Goal: Task Accomplishment & Management: Use online tool/utility

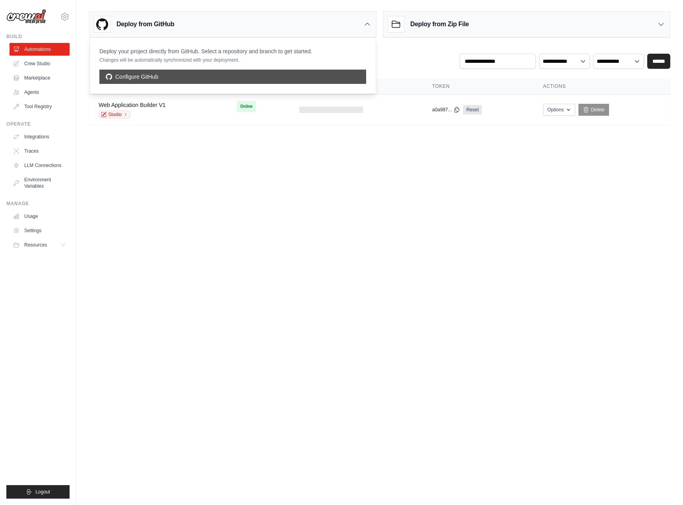
click at [233, 72] on link "Configure GitHub" at bounding box center [232, 77] width 267 height 14
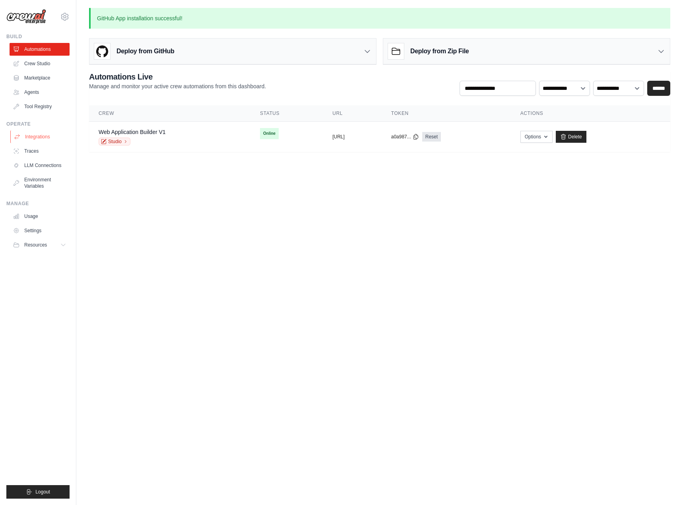
click at [30, 132] on link "Integrations" at bounding box center [40, 136] width 60 height 13
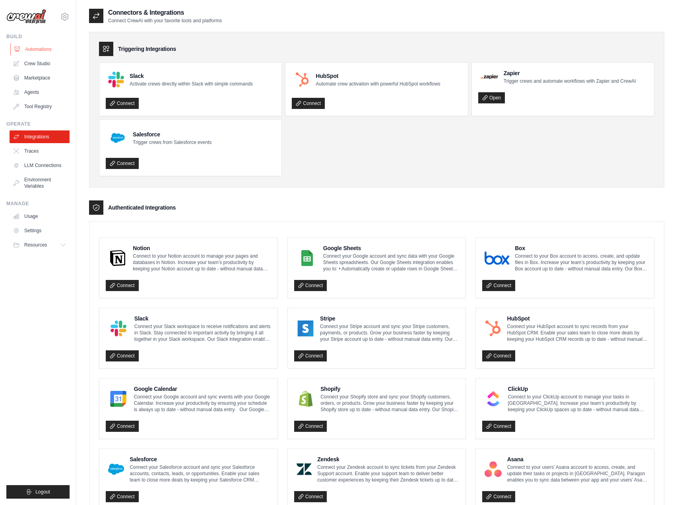
click at [41, 49] on link "Automations" at bounding box center [40, 49] width 60 height 13
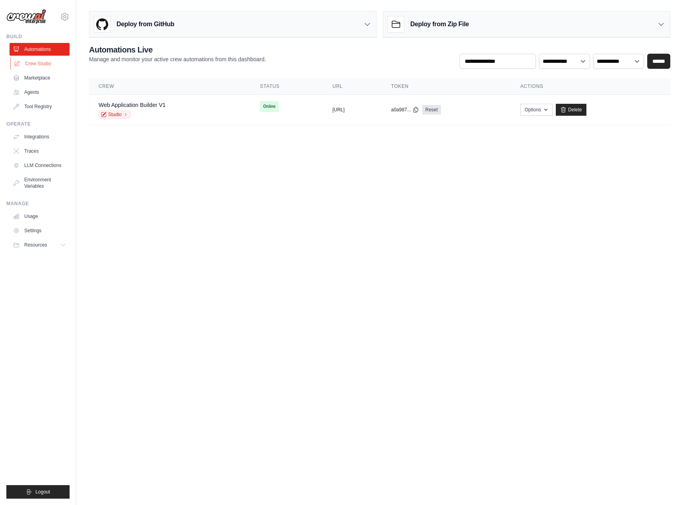
click at [42, 64] on link "Crew Studio" at bounding box center [40, 63] width 60 height 13
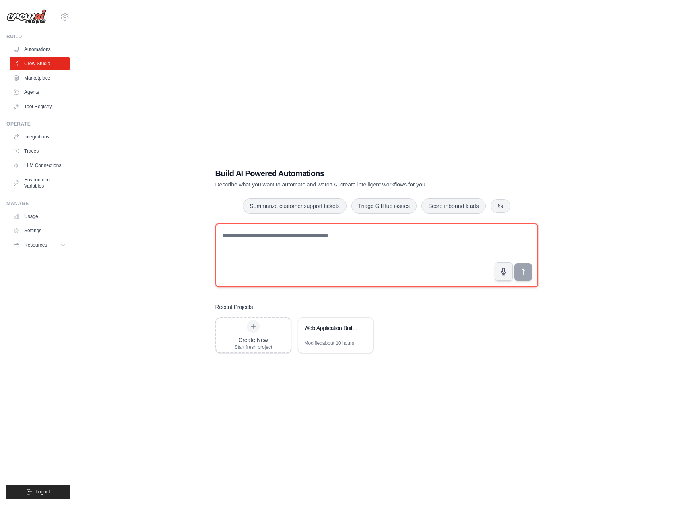
drag, startPoint x: 0, startPoint y: 0, endPoint x: 305, endPoint y: 252, distance: 395.3
click at [305, 252] on textarea at bounding box center [376, 255] width 323 height 64
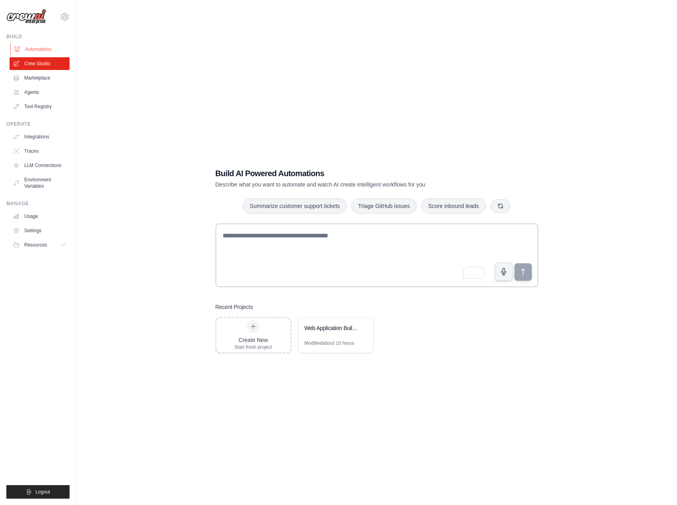
click at [39, 47] on link "Automations" at bounding box center [40, 49] width 60 height 13
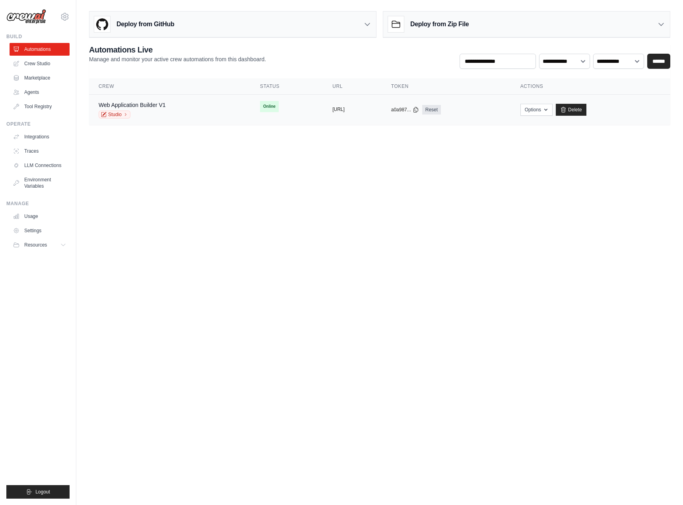
click at [332, 109] on button "https://web-application-builder-v1-" at bounding box center [338, 109] width 12 height 6
click at [156, 100] on td "Web Application Builder V1 Studio" at bounding box center [169, 110] width 161 height 31
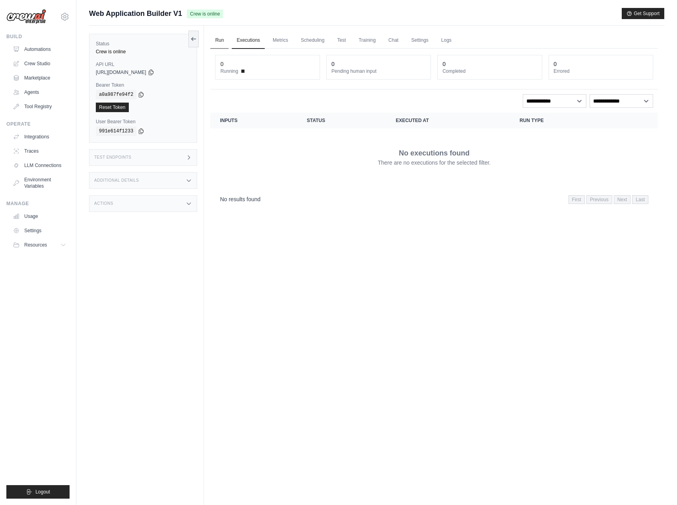
click at [217, 43] on link "Run" at bounding box center [219, 40] width 18 height 17
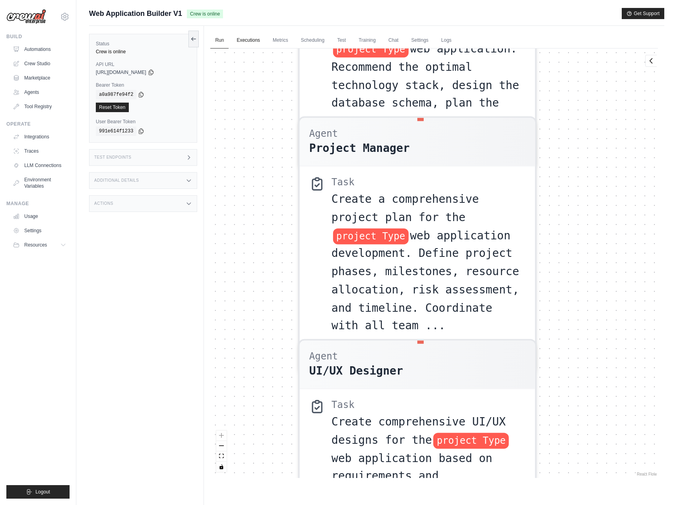
click at [248, 39] on link "Executions" at bounding box center [248, 40] width 33 height 17
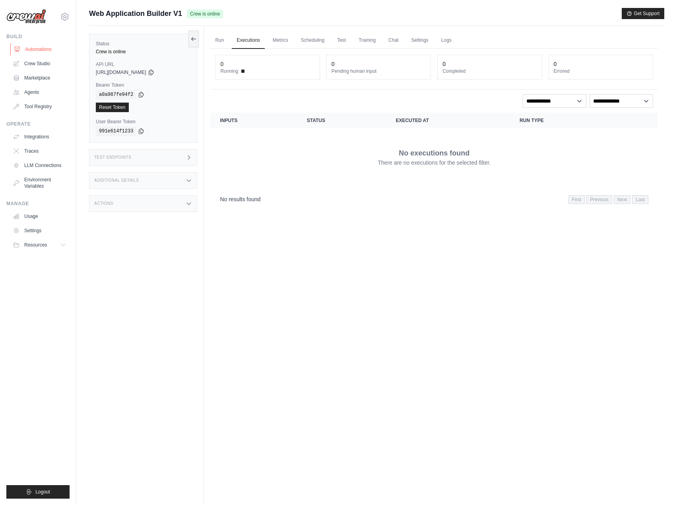
click at [37, 49] on link "Automations" at bounding box center [40, 49] width 60 height 13
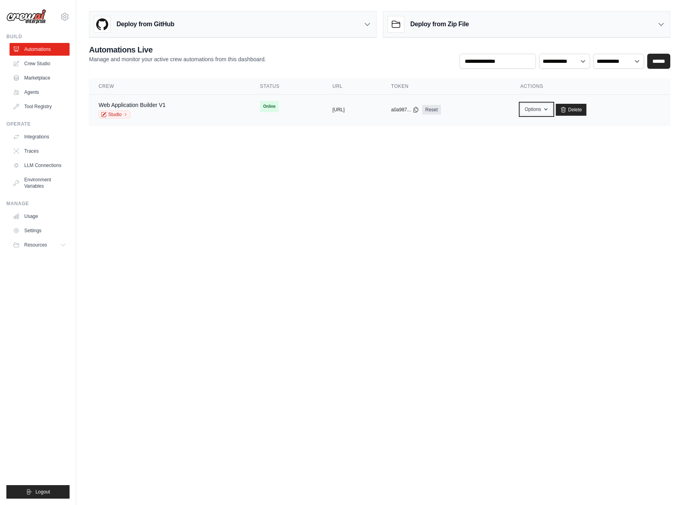
click at [549, 112] on icon "button" at bounding box center [546, 109] width 6 height 6
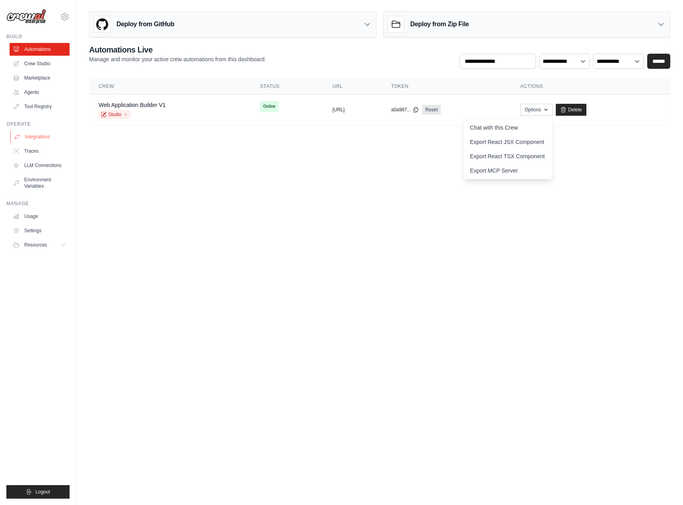
click at [31, 133] on link "Integrations" at bounding box center [40, 136] width 60 height 13
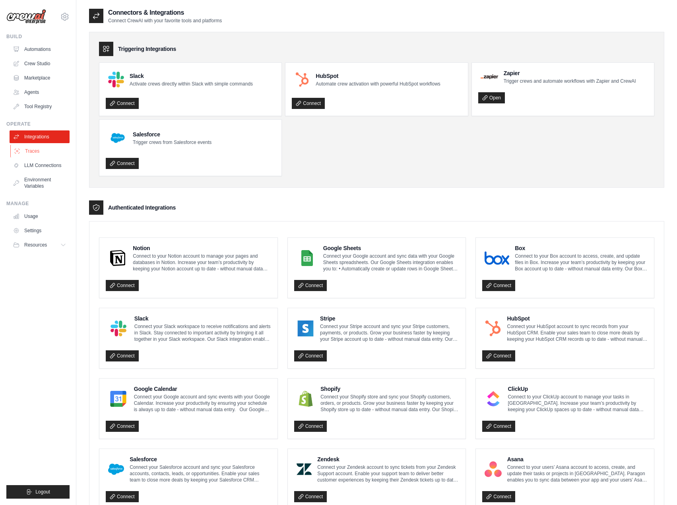
click at [39, 151] on link "Traces" at bounding box center [40, 151] width 60 height 13
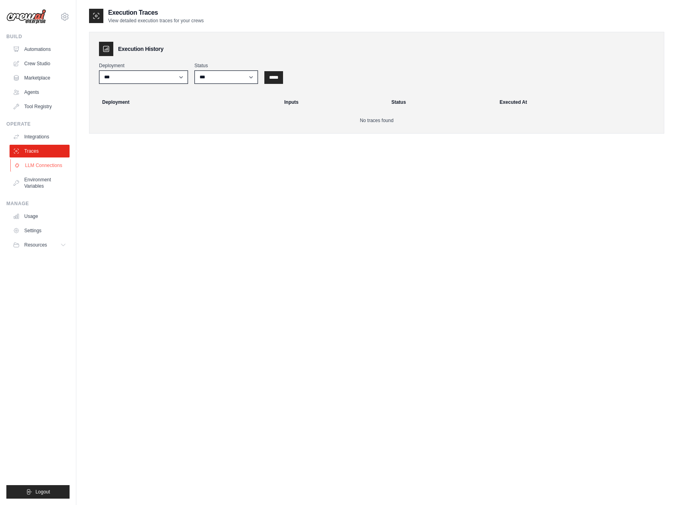
click at [39, 165] on link "LLM Connections" at bounding box center [40, 165] width 60 height 13
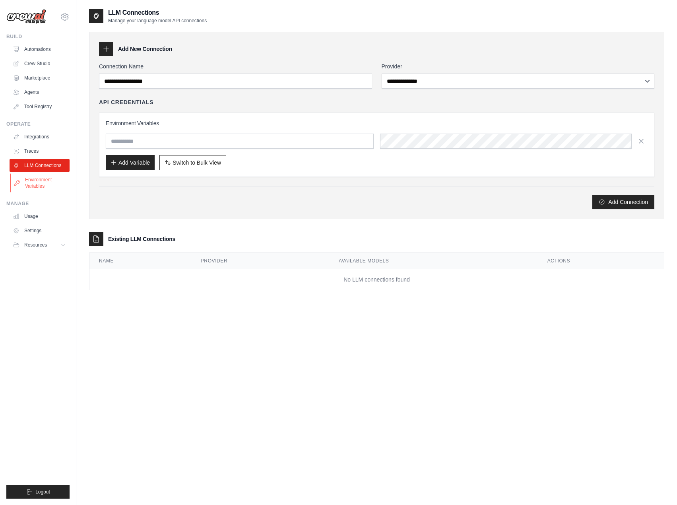
click at [37, 182] on link "Environment Variables" at bounding box center [40, 182] width 60 height 19
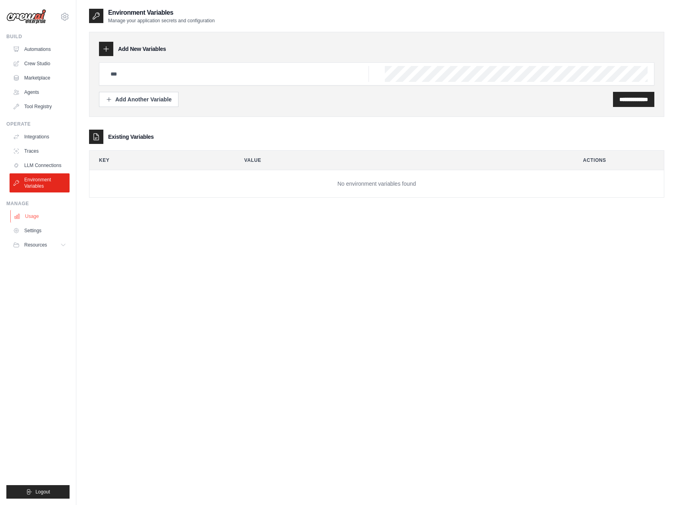
click at [30, 217] on link "Usage" at bounding box center [40, 216] width 60 height 13
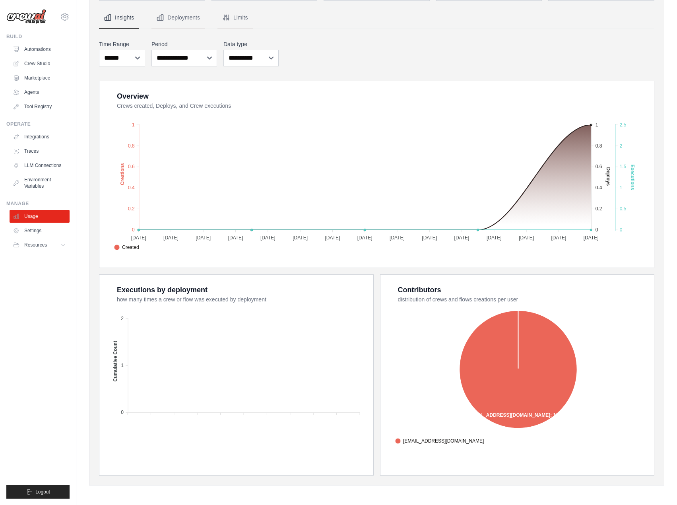
scroll to position [72, 0]
click at [37, 46] on link "Automations" at bounding box center [40, 49] width 60 height 13
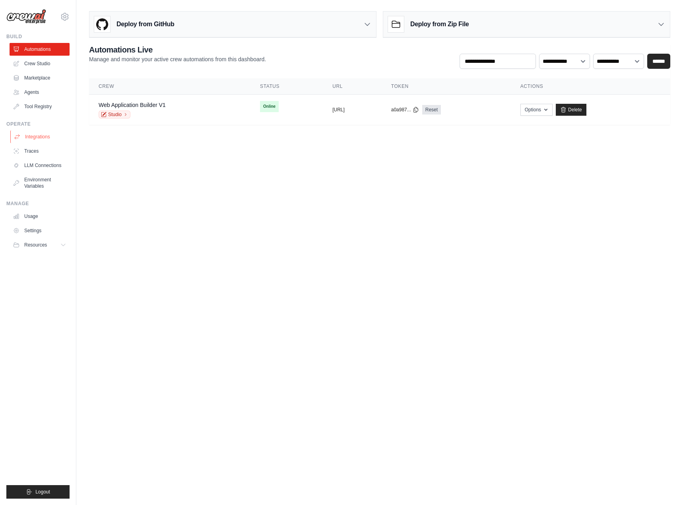
click at [46, 137] on link "Integrations" at bounding box center [40, 136] width 60 height 13
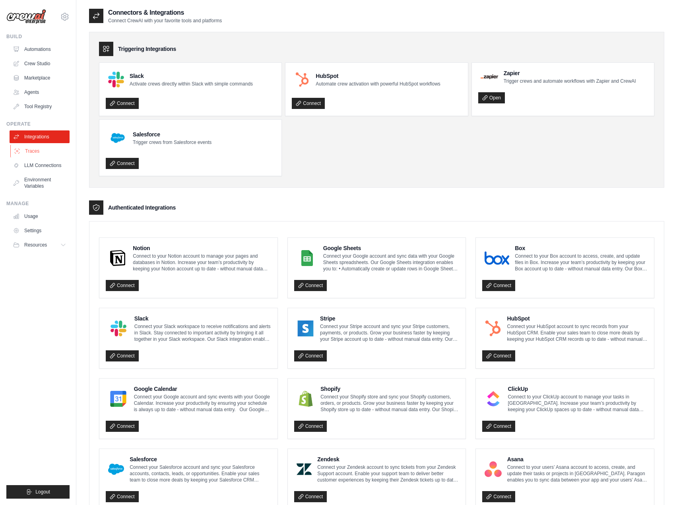
click at [40, 155] on link "Traces" at bounding box center [40, 151] width 60 height 13
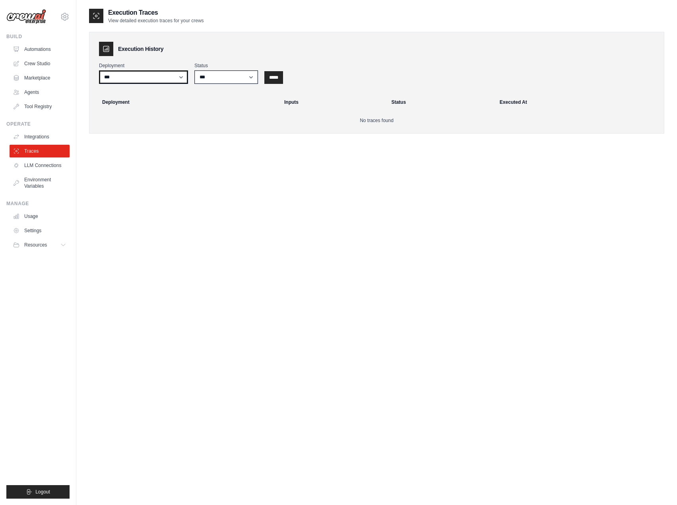
click at [144, 78] on select "**********" at bounding box center [143, 77] width 89 height 14
click at [142, 78] on select "**********" at bounding box center [143, 77] width 89 height 14
select select "******"
click at [99, 70] on select "**********" at bounding box center [143, 77] width 89 height 14
click at [274, 78] on input "*****" at bounding box center [273, 77] width 19 height 13
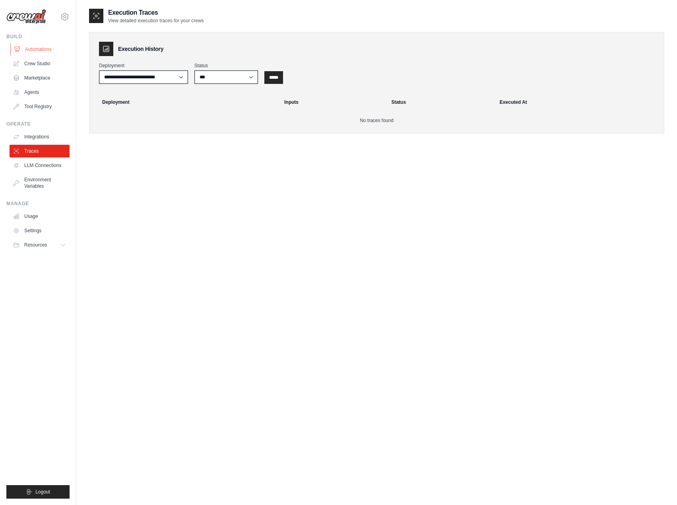
click at [41, 45] on link "Automations" at bounding box center [40, 49] width 60 height 13
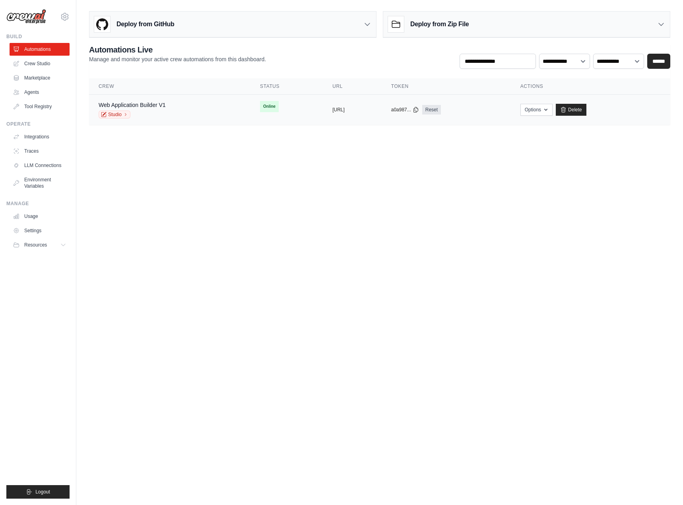
click at [182, 108] on div "Web Application Builder V1 Studio" at bounding box center [170, 109] width 142 height 17
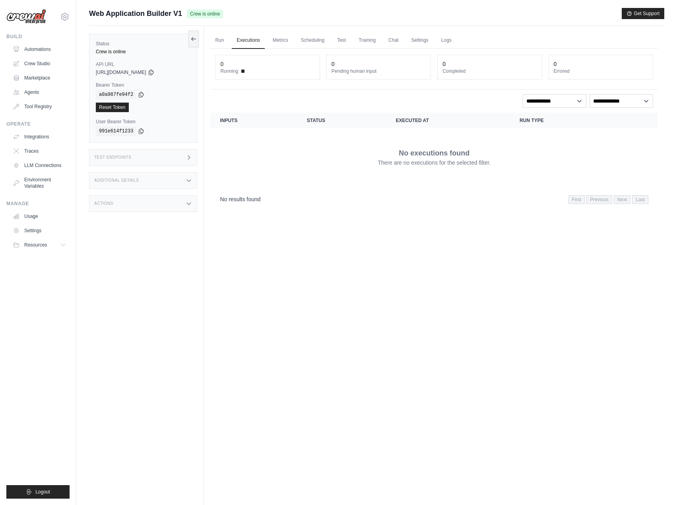
click at [191, 159] on icon at bounding box center [189, 157] width 6 height 6
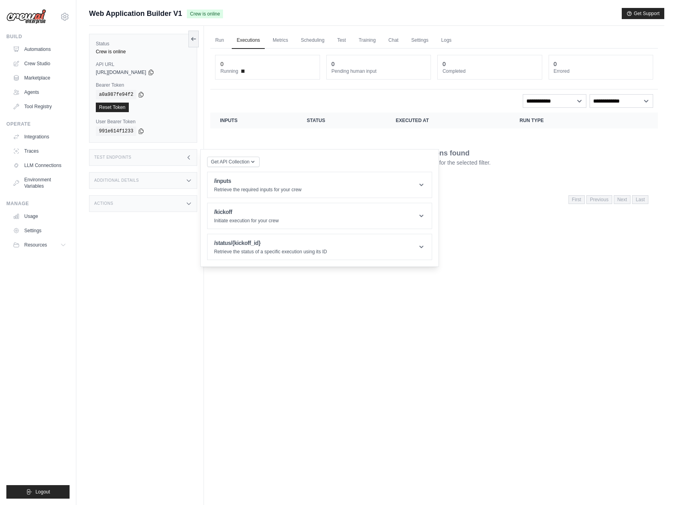
click at [181, 178] on div "Additional Details" at bounding box center [143, 180] width 108 height 17
click at [174, 251] on div "Actions" at bounding box center [143, 250] width 108 height 17
